Goal: Transaction & Acquisition: Purchase product/service

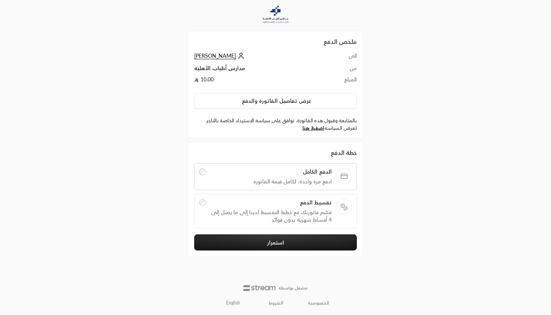
click at [286, 204] on span "تقسيط الدفع" at bounding box center [271, 202] width 122 height 7
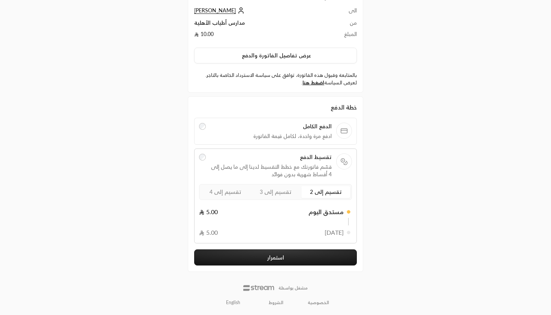
scroll to position [45, 0]
click at [333, 193] on span "تقسيم إلى 2" at bounding box center [326, 192] width 32 height 6
drag, startPoint x: 338, startPoint y: 209, endPoint x: 276, endPoint y: 216, distance: 61.8
click at [276, 216] on div "مستحق [DATE] 5.00" at bounding box center [271, 212] width 145 height 9
click at [213, 40] on td "10.00" at bounding box center [259, 36] width 131 height 11
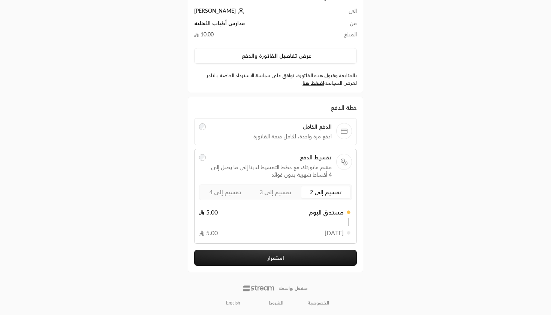
click at [277, 189] on span "تقسيم إلى 3" at bounding box center [276, 192] width 32 height 6
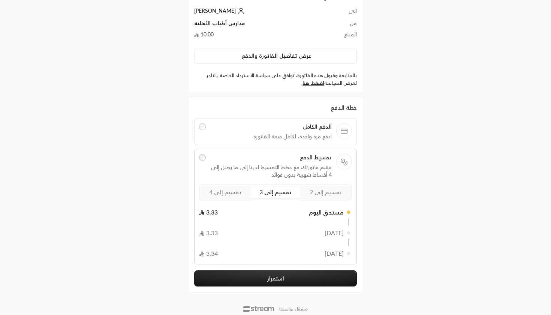
click at [217, 194] on span "تقسيم إلى 4" at bounding box center [225, 192] width 32 height 6
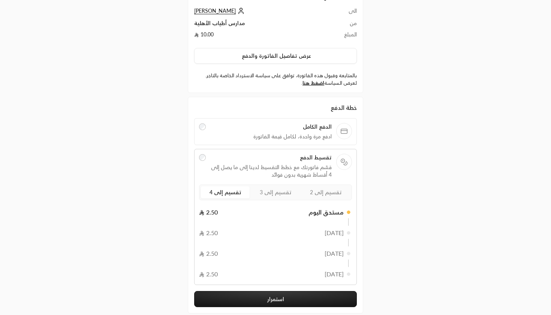
click at [220, 193] on span "تقسيم إلى 4" at bounding box center [225, 192] width 32 height 6
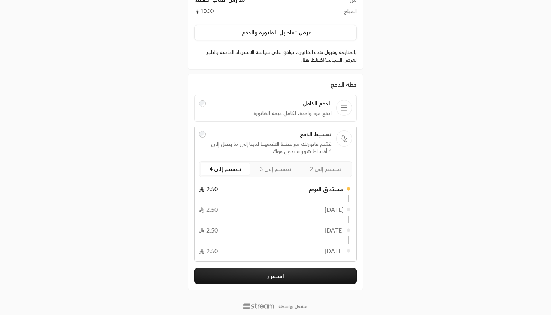
scroll to position [75, 0]
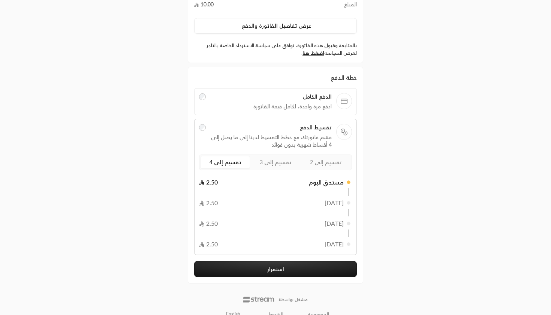
click at [336, 166] on label "تقسيم إلى 2" at bounding box center [325, 162] width 49 height 12
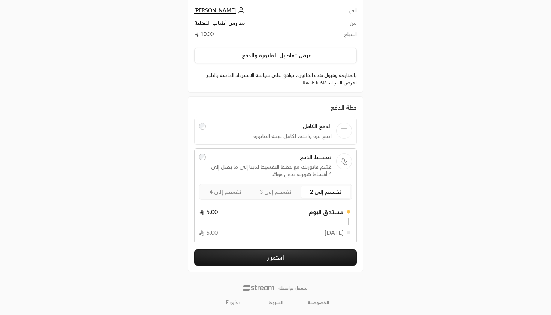
scroll to position [45, 0]
click at [291, 189] on label "تقسيم إلى 3" at bounding box center [275, 192] width 49 height 12
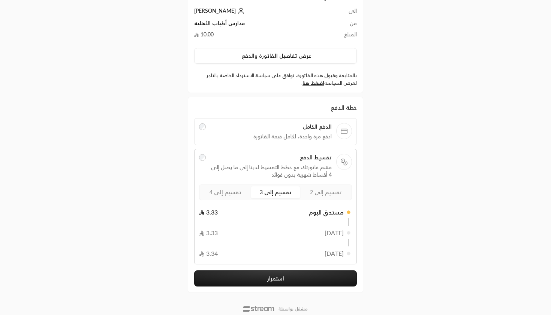
click at [228, 191] on span "تقسيم إلى 4" at bounding box center [225, 192] width 32 height 6
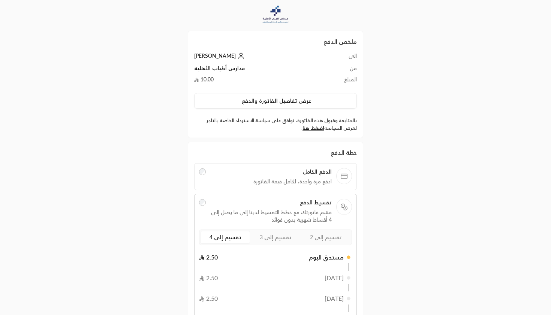
scroll to position [0, 0]
